Goal: Navigation & Orientation: Find specific page/section

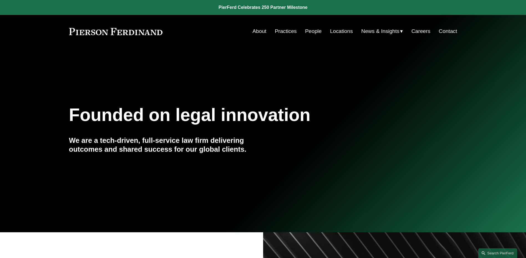
click at [319, 31] on link "People" at bounding box center [313, 31] width 17 height 11
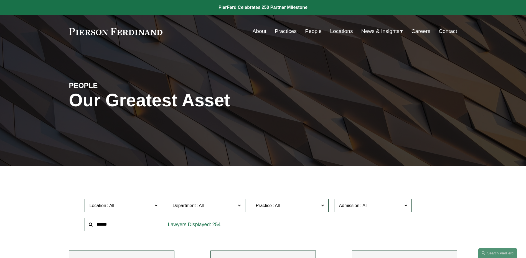
click at [0, 0] on span "News" at bounding box center [0, 0] width 0 height 0
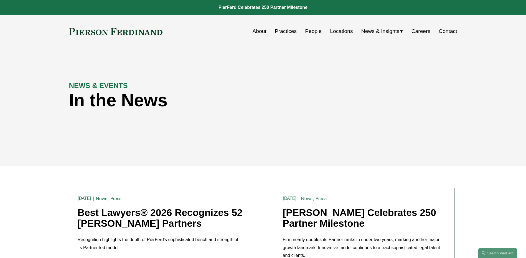
click at [310, 32] on link "People" at bounding box center [313, 31] width 17 height 11
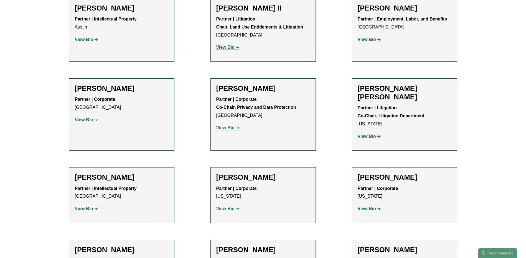
scroll to position [721, 0]
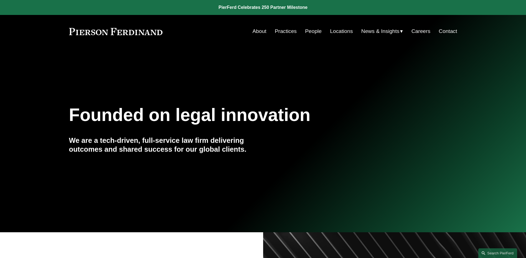
click at [319, 33] on link "People" at bounding box center [313, 31] width 17 height 11
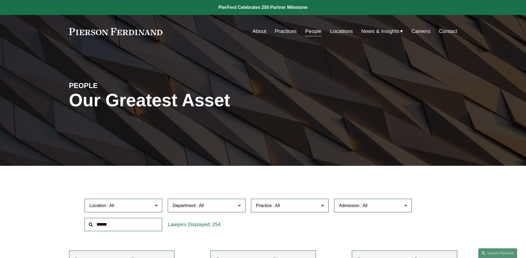
click at [0, 0] on span "Insights" at bounding box center [0, 0] width 0 height 0
